Goal: Check status: Check status

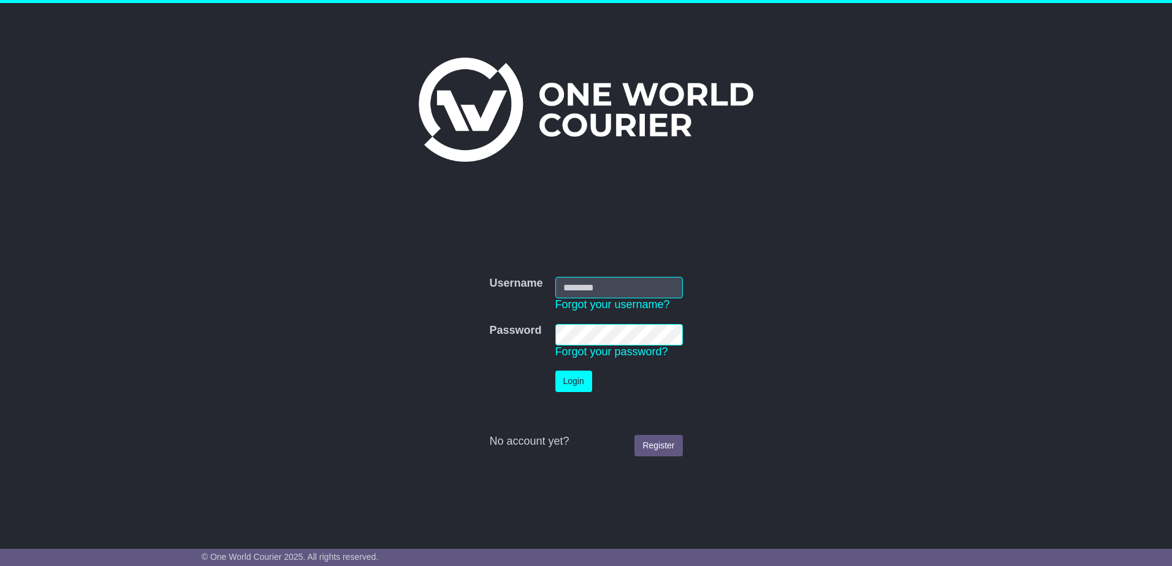
type input "**********"
click at [566, 379] on button "Login" at bounding box center [573, 381] width 37 height 21
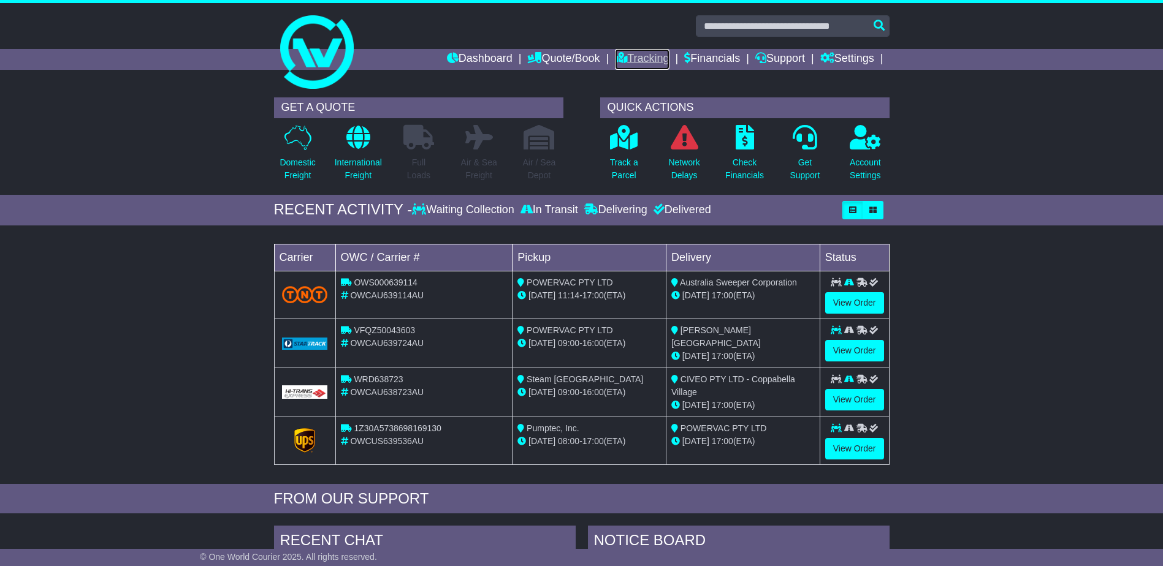
click at [642, 55] on link "Tracking" at bounding box center [642, 59] width 54 height 21
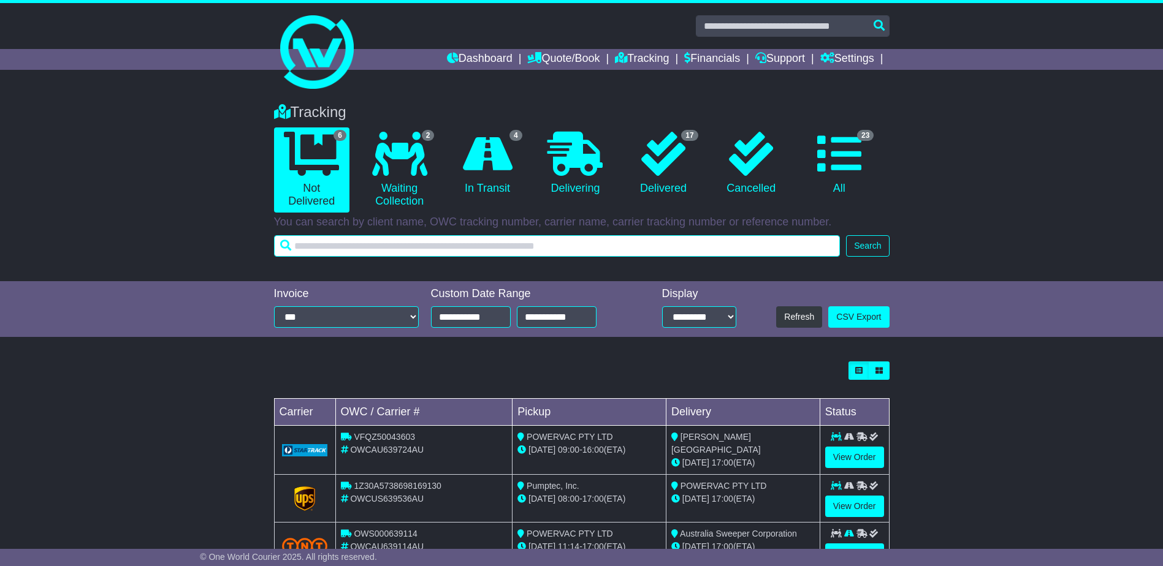
click at [329, 246] on input "text" at bounding box center [557, 245] width 566 height 21
type input "**********"
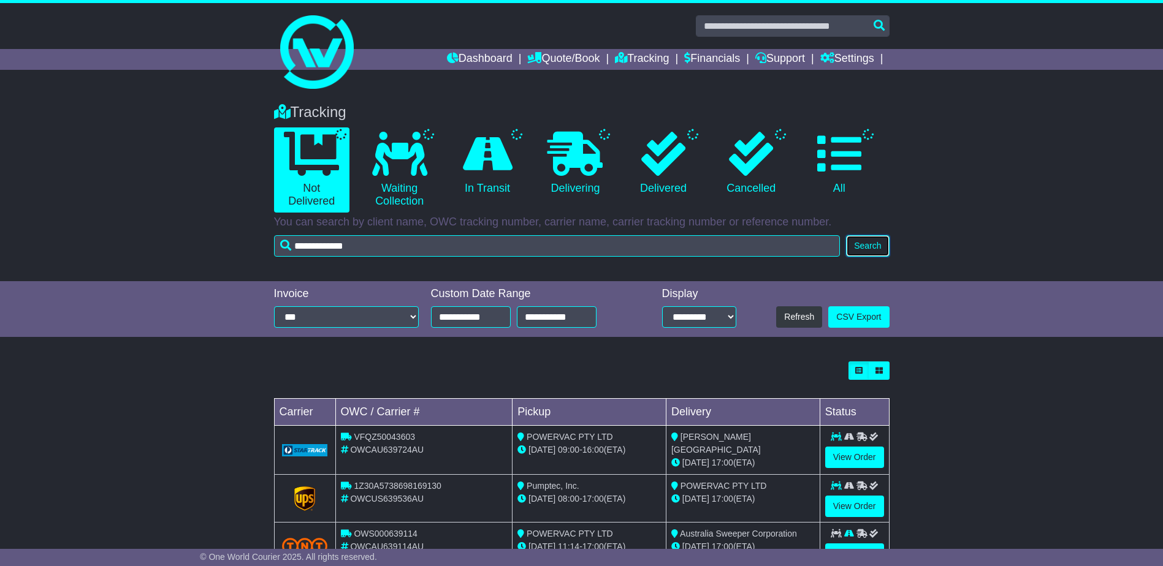
click at [855, 248] on button "Search" at bounding box center [867, 245] width 43 height 21
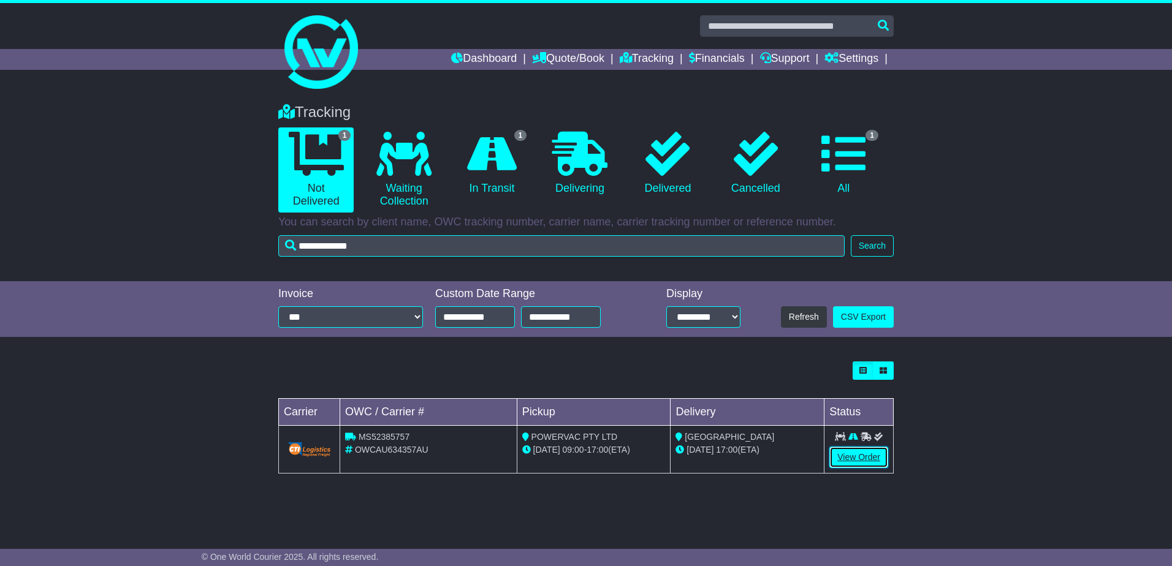
click at [854, 458] on link "View Order" at bounding box center [858, 457] width 59 height 21
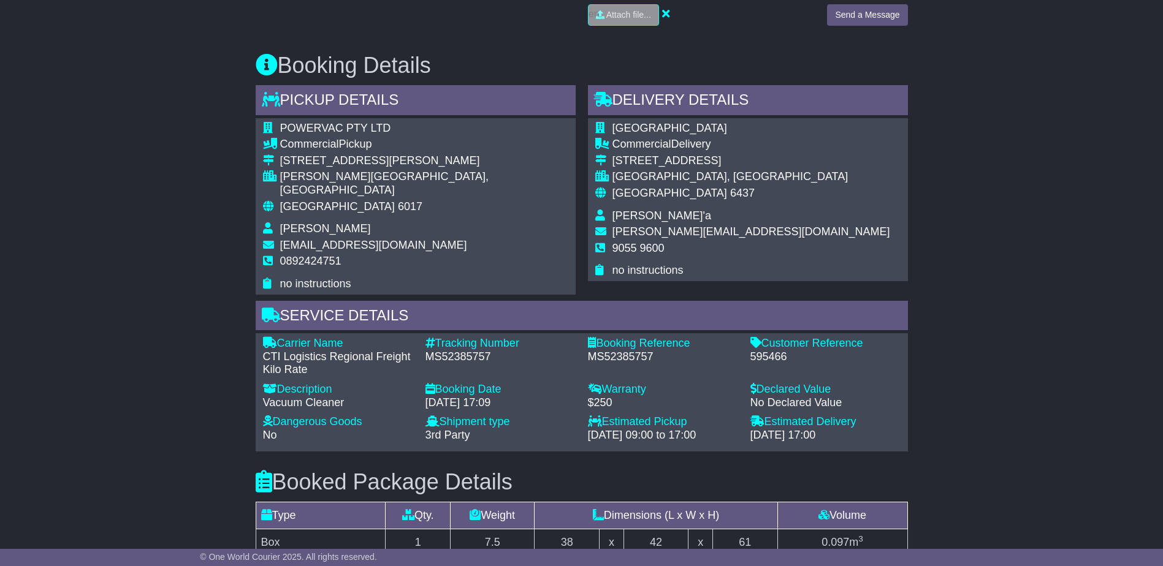
scroll to position [674, 0]
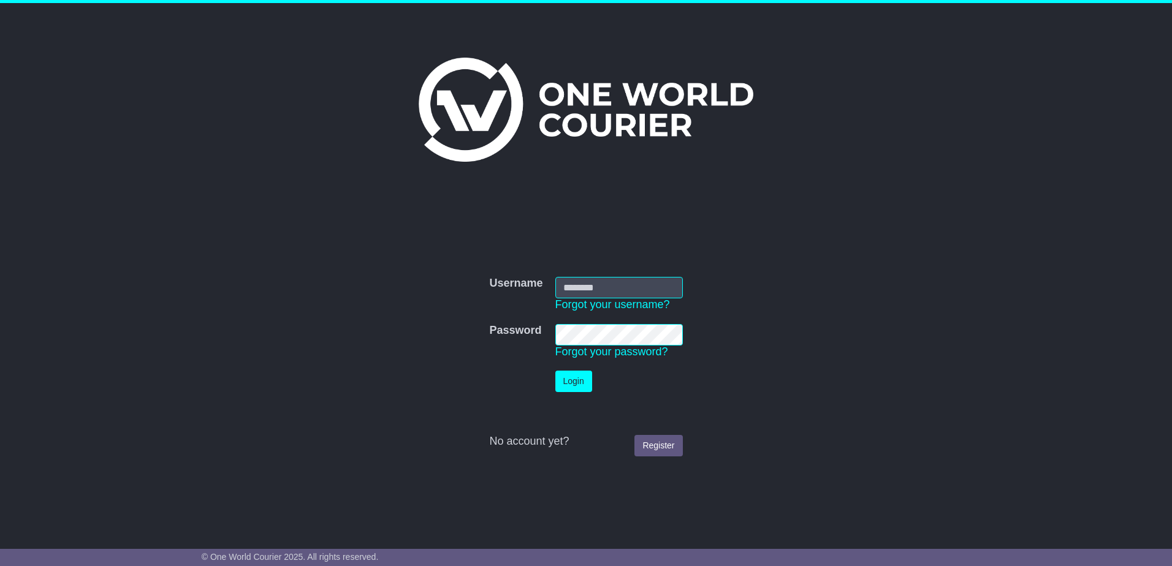
type input "**********"
click at [572, 381] on button "Login" at bounding box center [573, 381] width 37 height 21
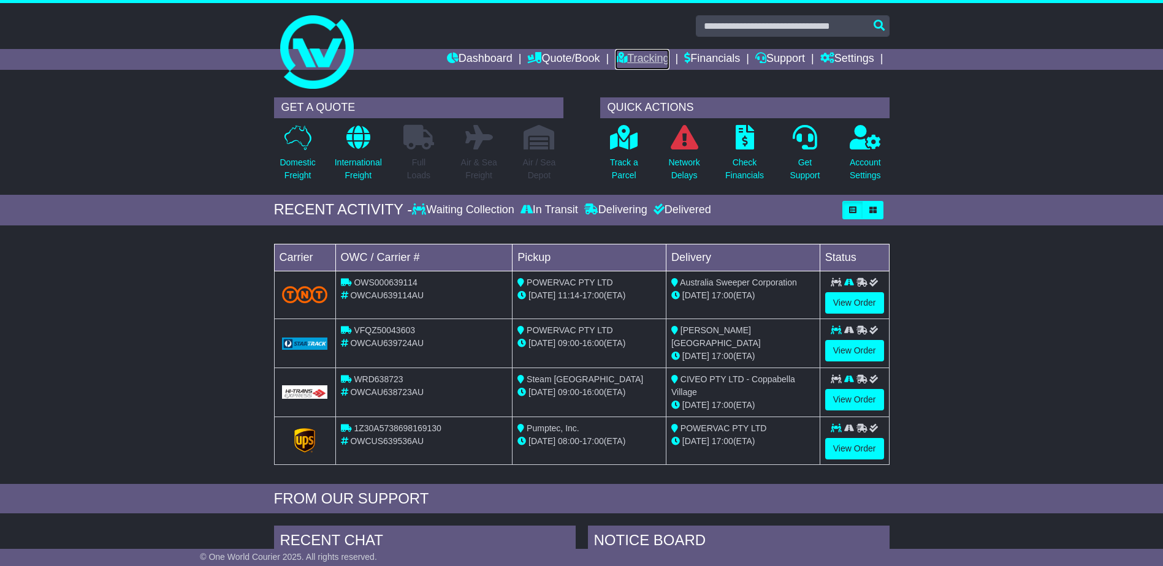
click at [648, 59] on link "Tracking" at bounding box center [642, 59] width 54 height 21
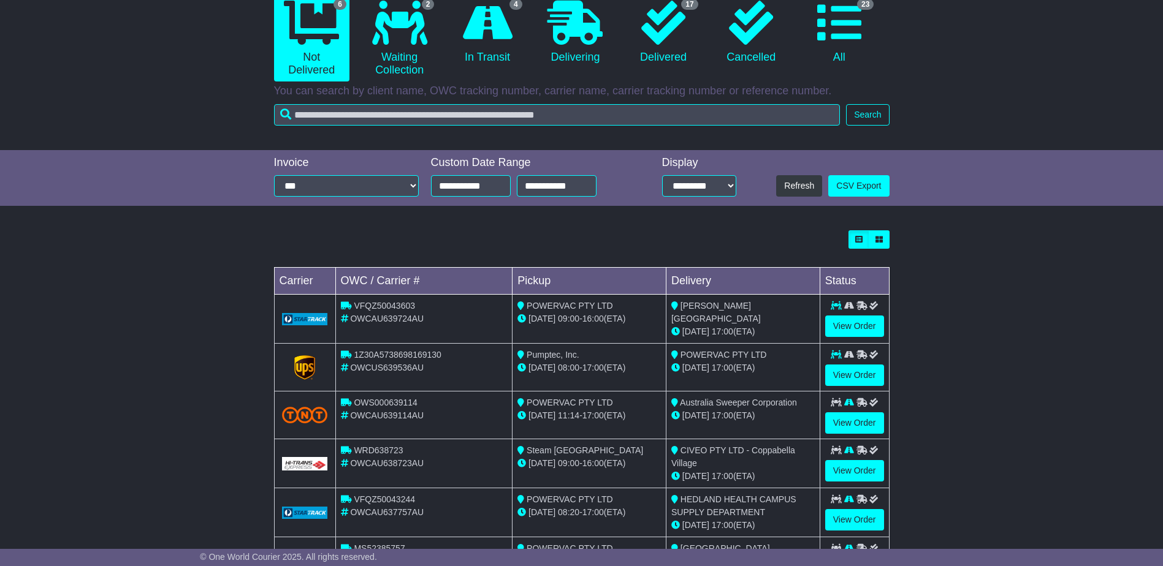
scroll to position [192, 0]
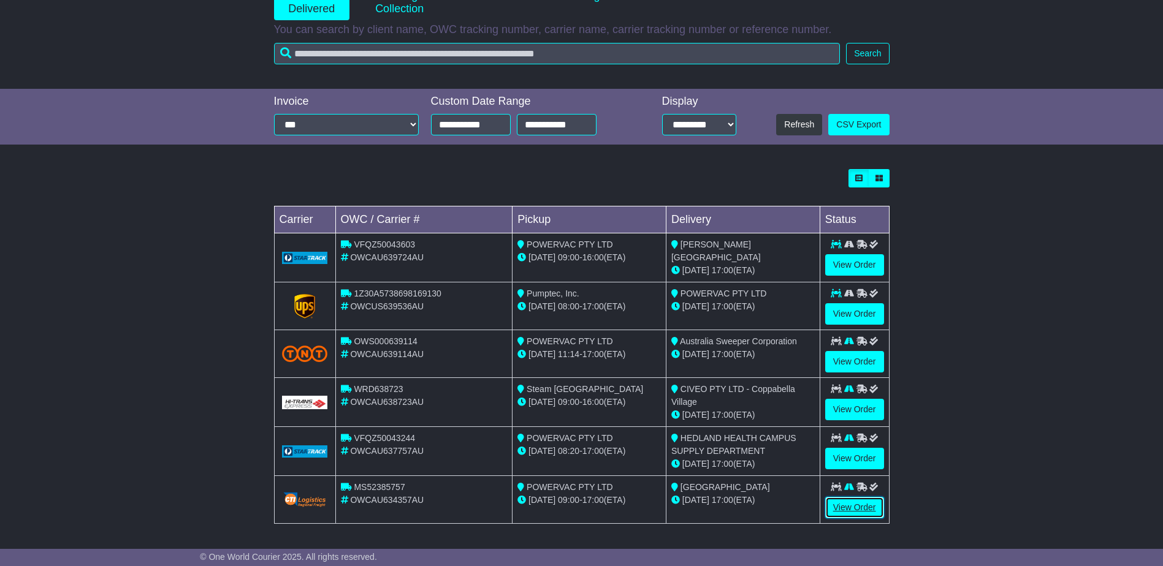
click at [854, 506] on link "View Order" at bounding box center [854, 507] width 59 height 21
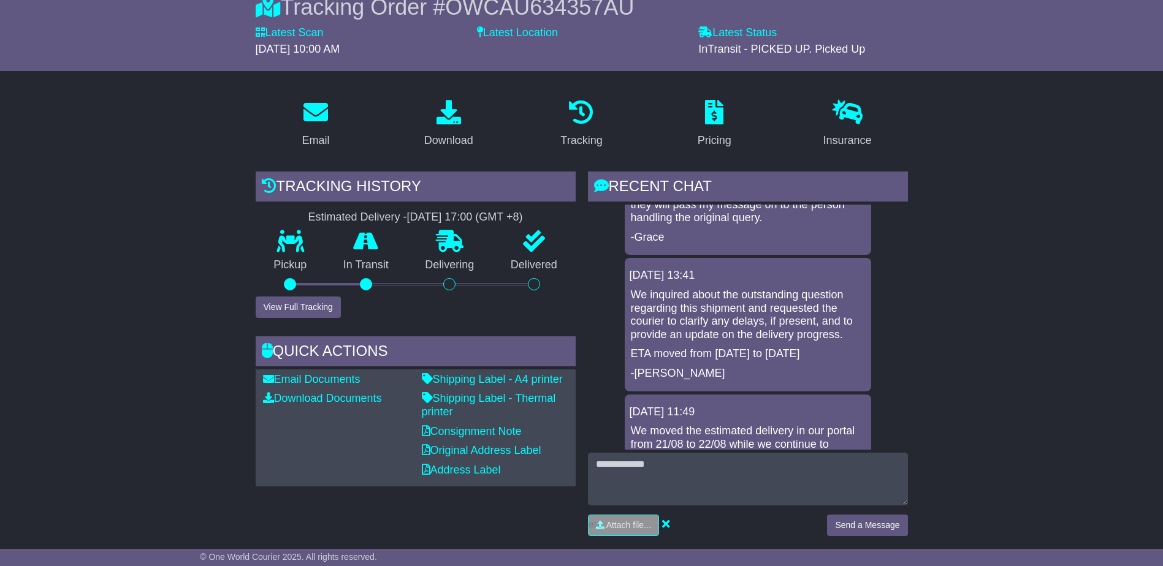
scroll to position [123, 0]
click at [368, 284] on div at bounding box center [366, 284] width 12 height 12
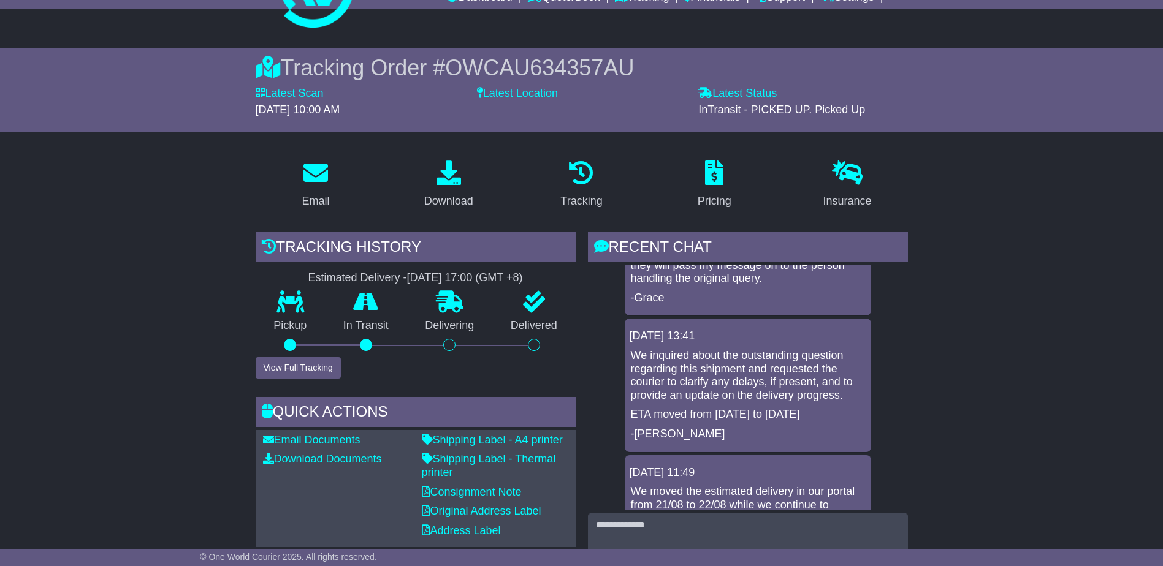
scroll to position [0, 0]
